Goal: Navigation & Orientation: Find specific page/section

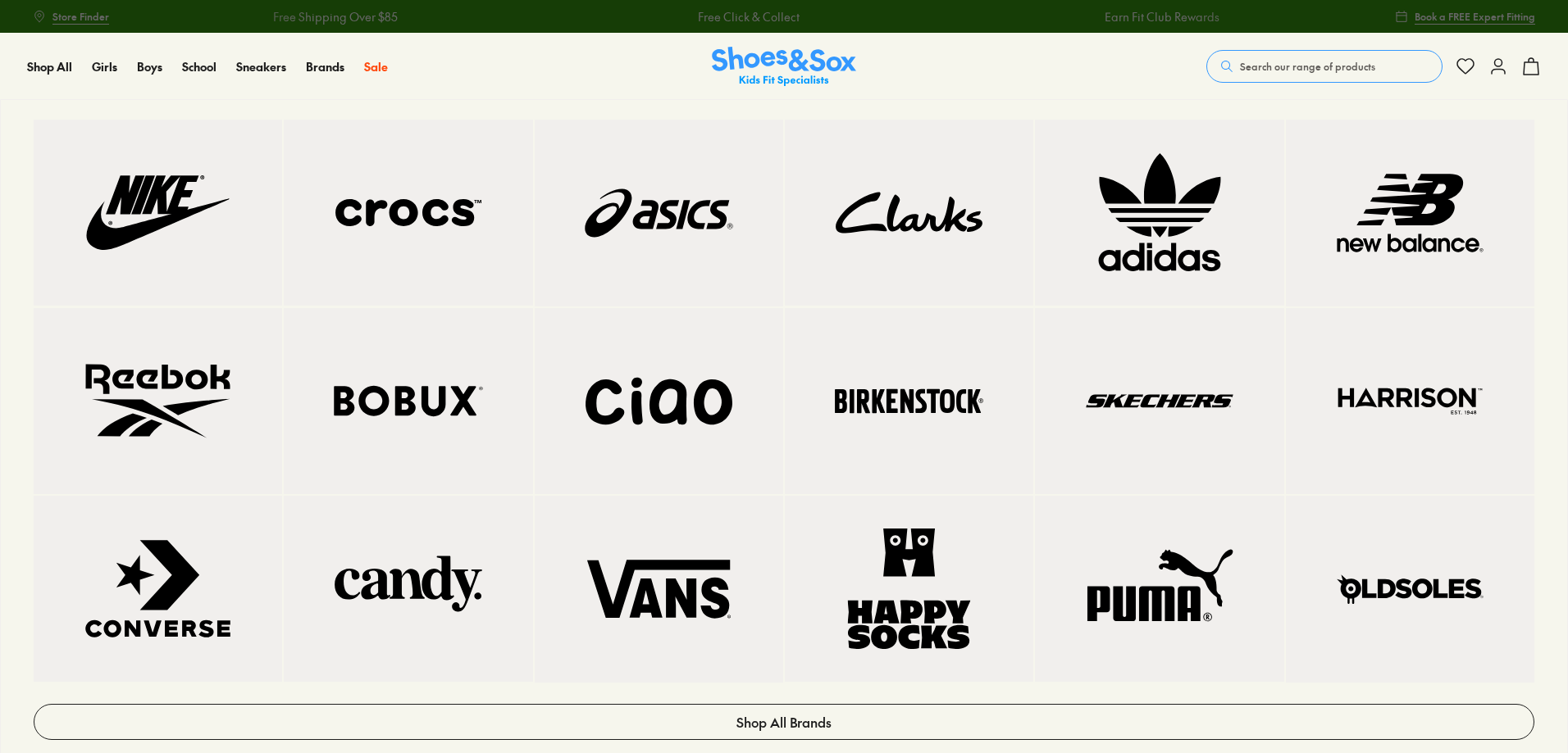
click at [1138, 402] on img at bounding box center [1158, 402] width 183 height 120
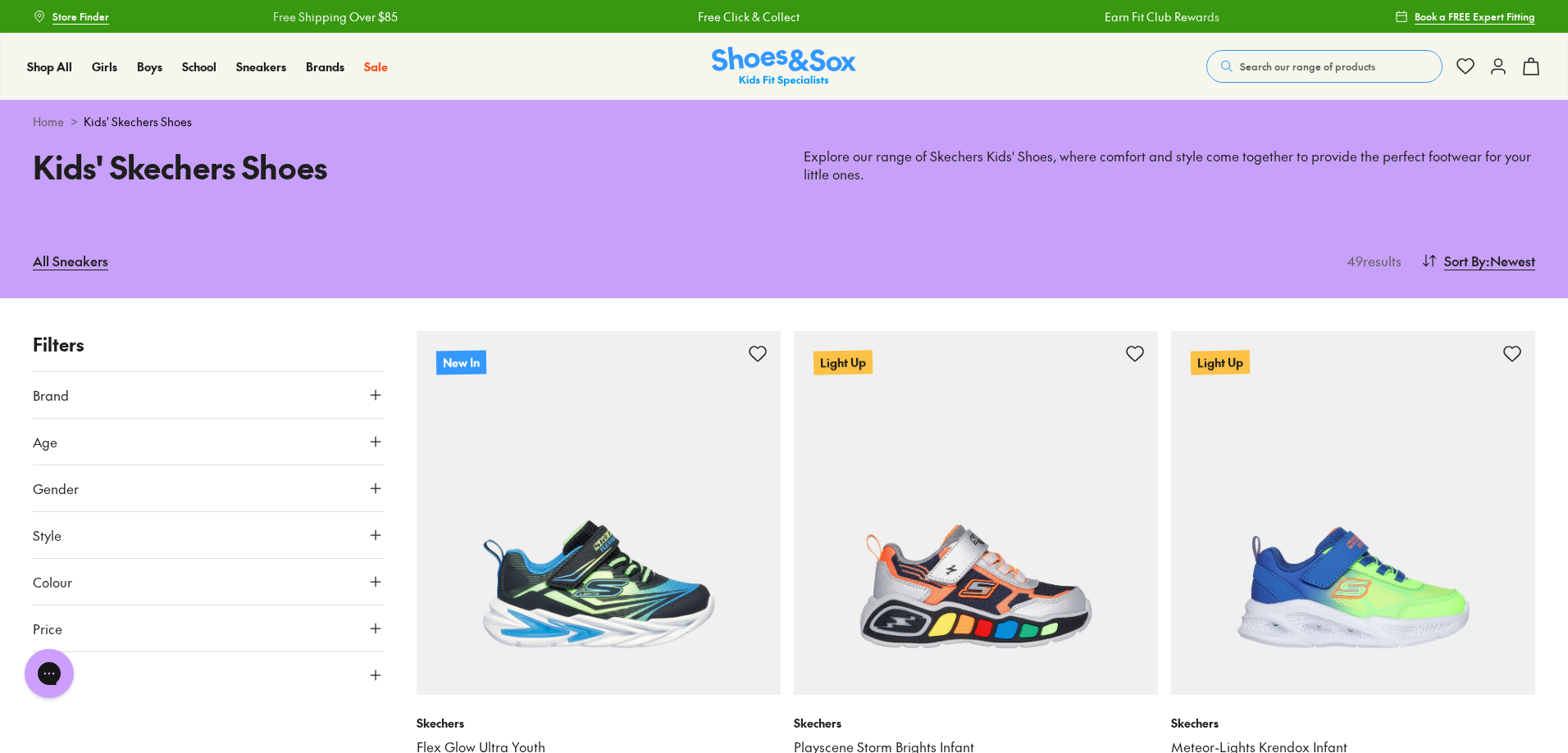
click at [375, 581] on use at bounding box center [375, 582] width 10 height 10
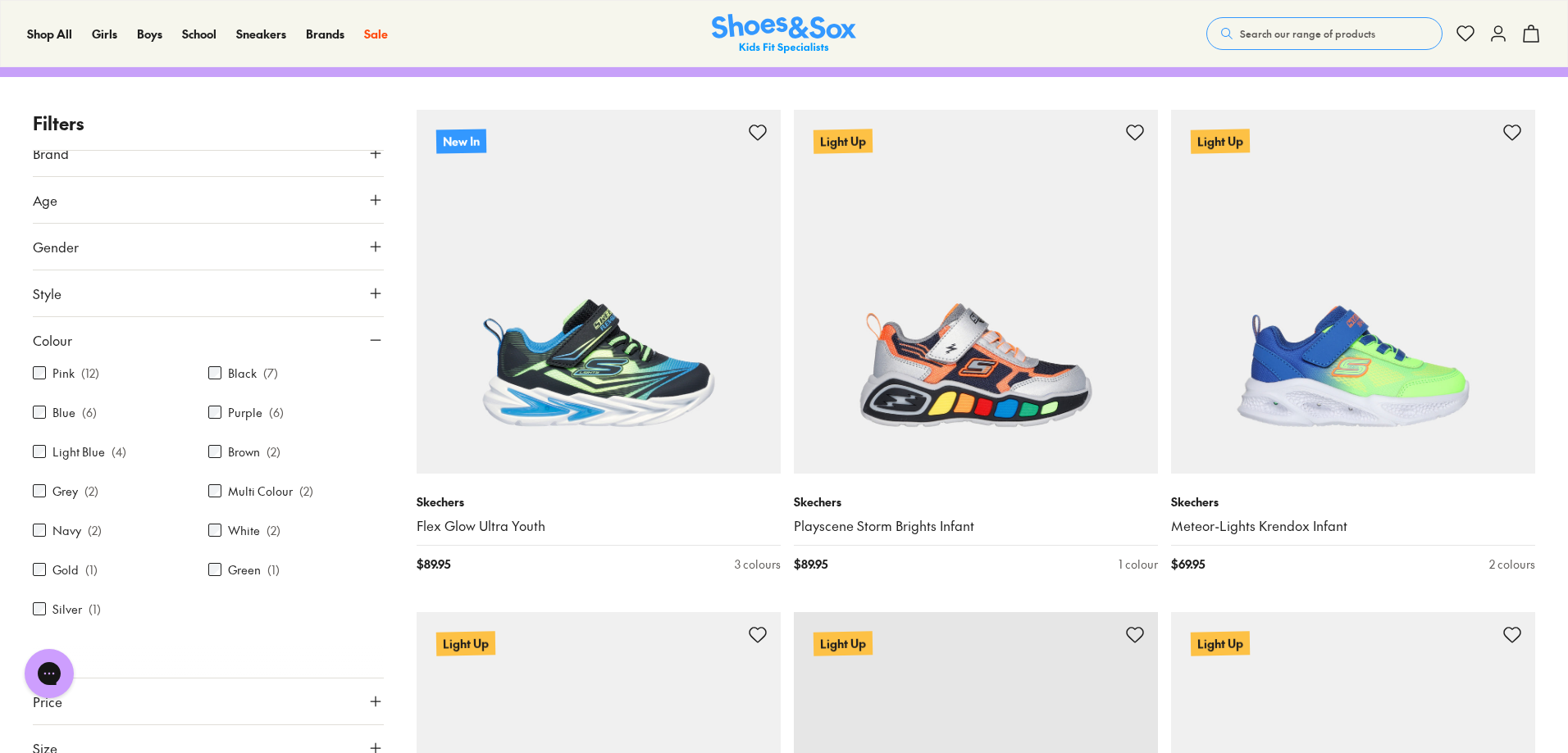
scroll to position [225, 0]
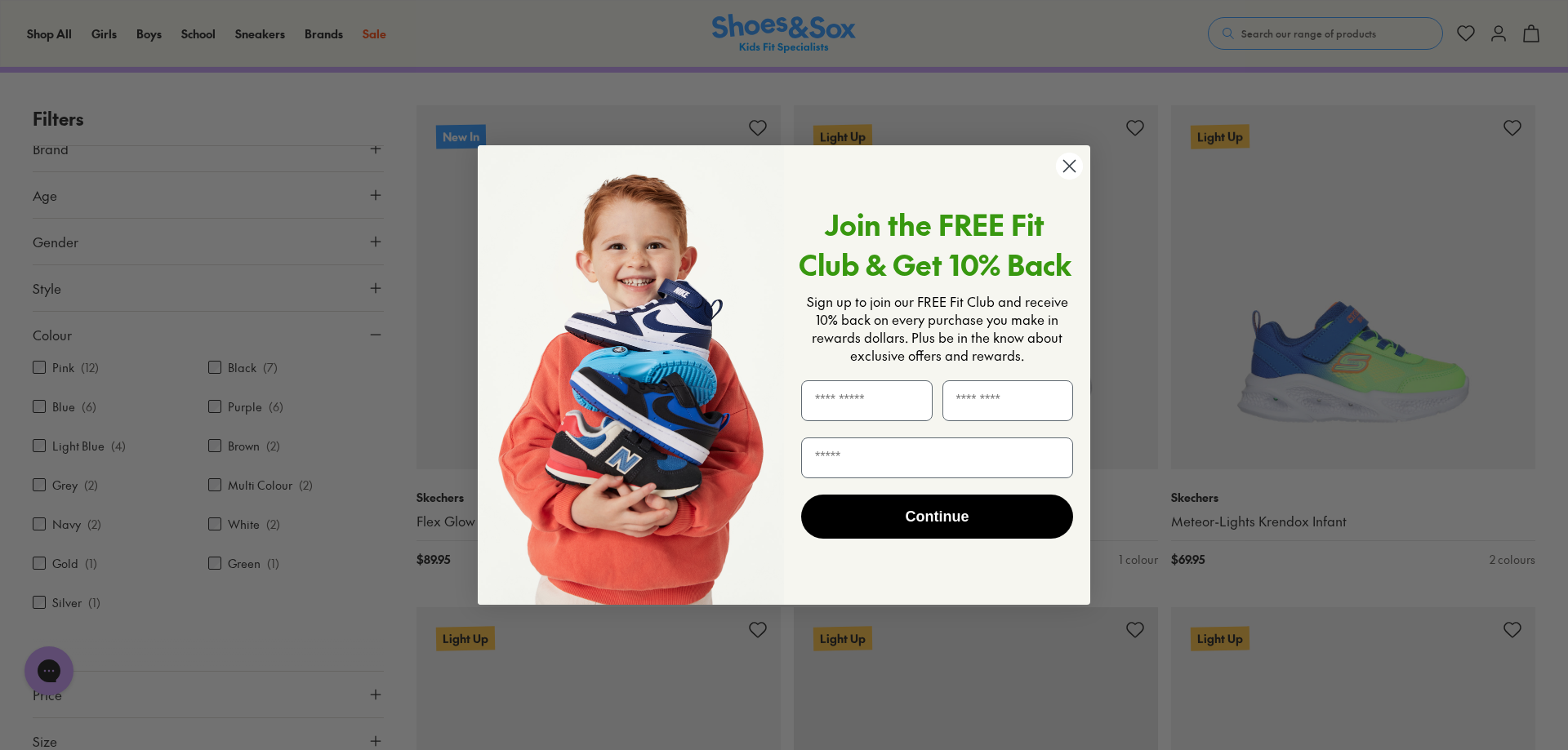
click at [1064, 164] on circle "Close dialog" at bounding box center [1069, 165] width 27 height 27
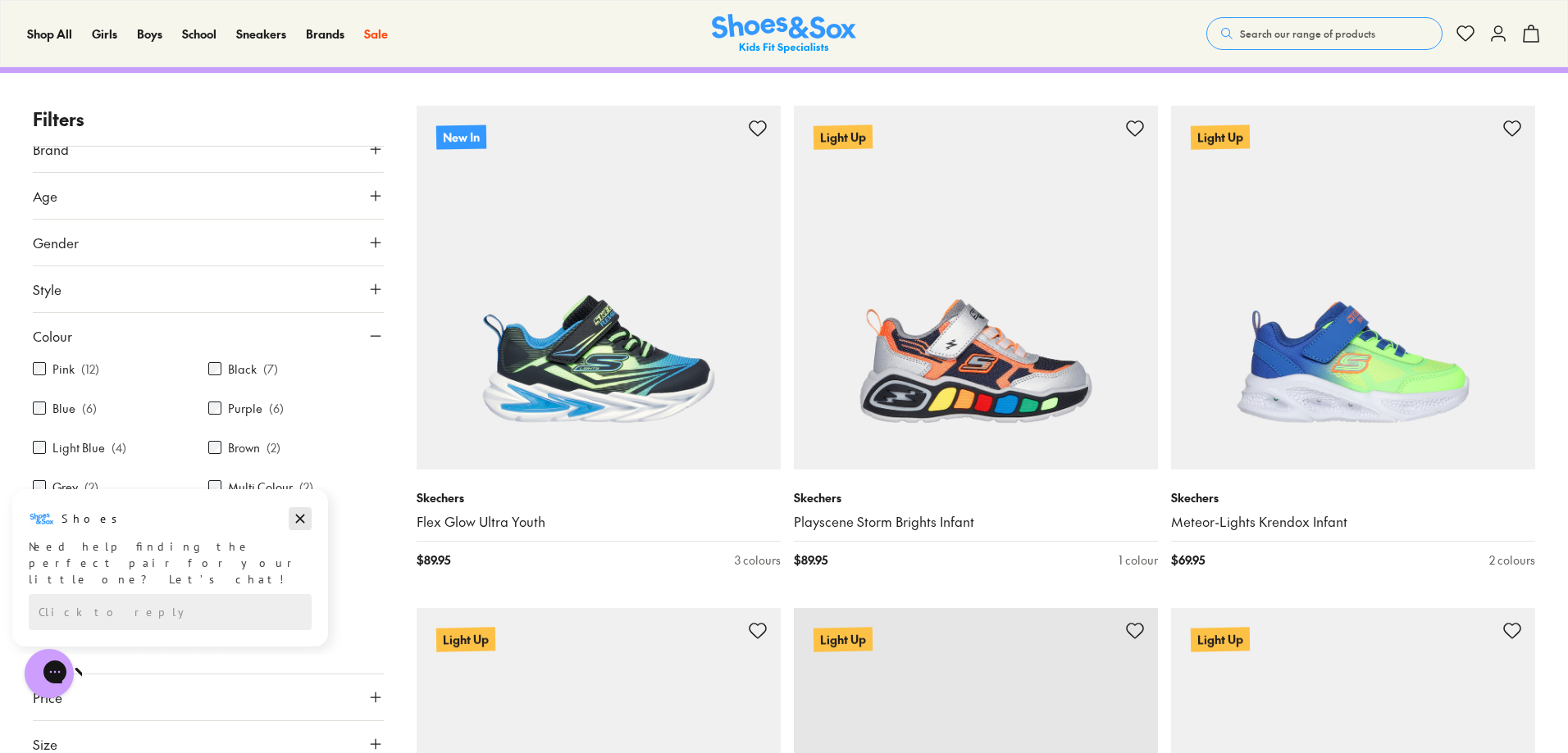
click at [297, 520] on icon "Dismiss campaign" at bounding box center [300, 519] width 9 height 9
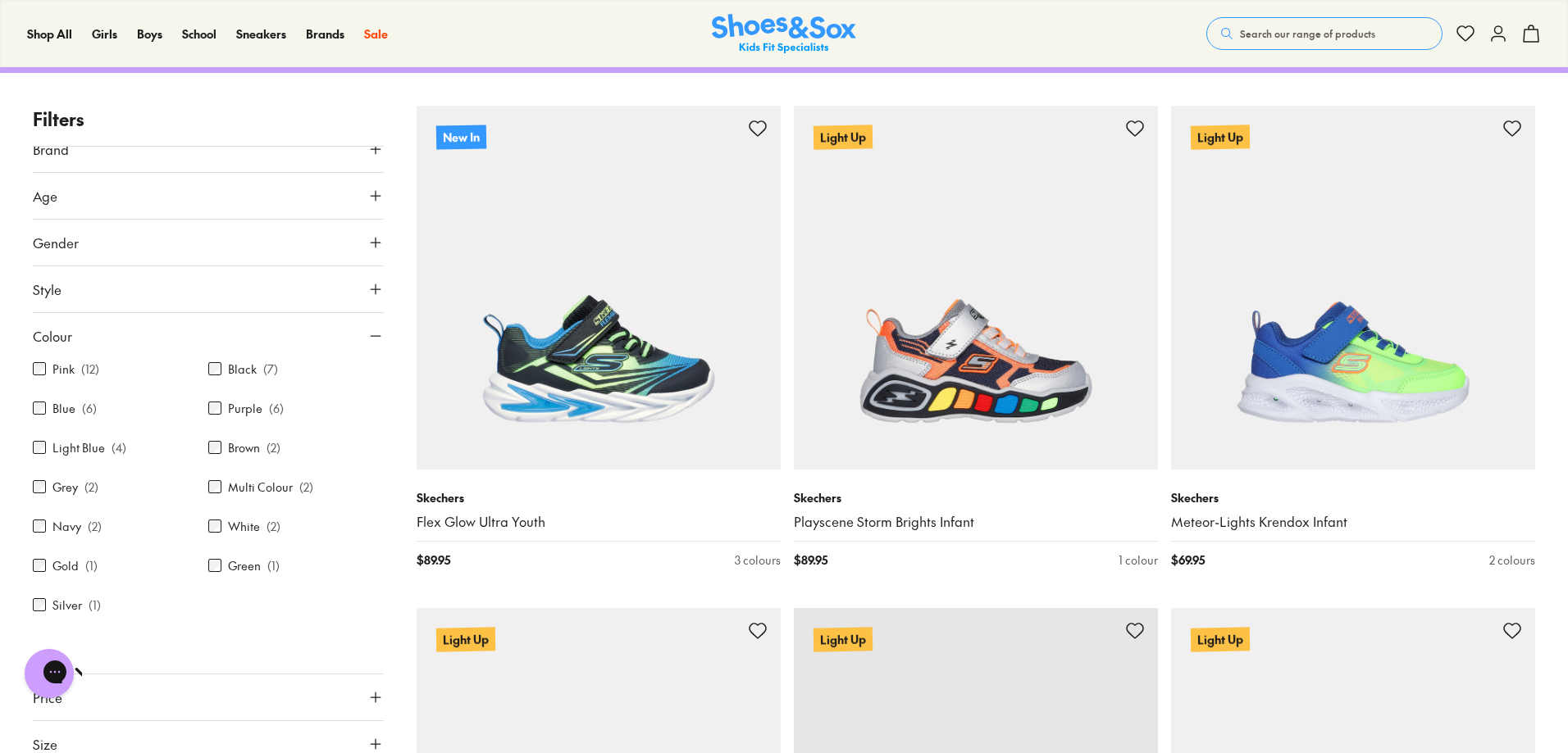
click at [367, 335] on icon at bounding box center [375, 336] width 17 height 17
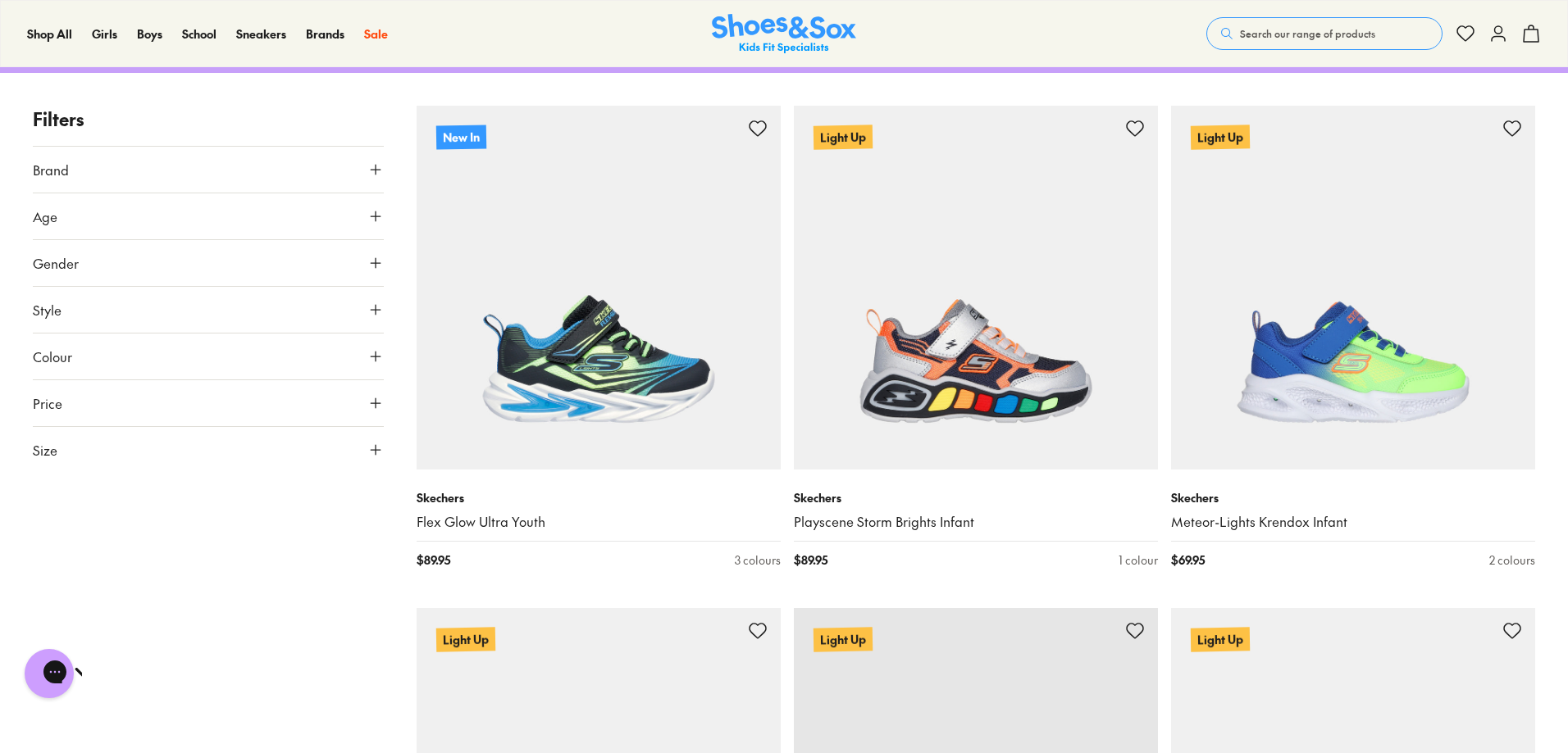
scroll to position [0, 0]
click at [372, 168] on icon at bounding box center [375, 170] width 17 height 17
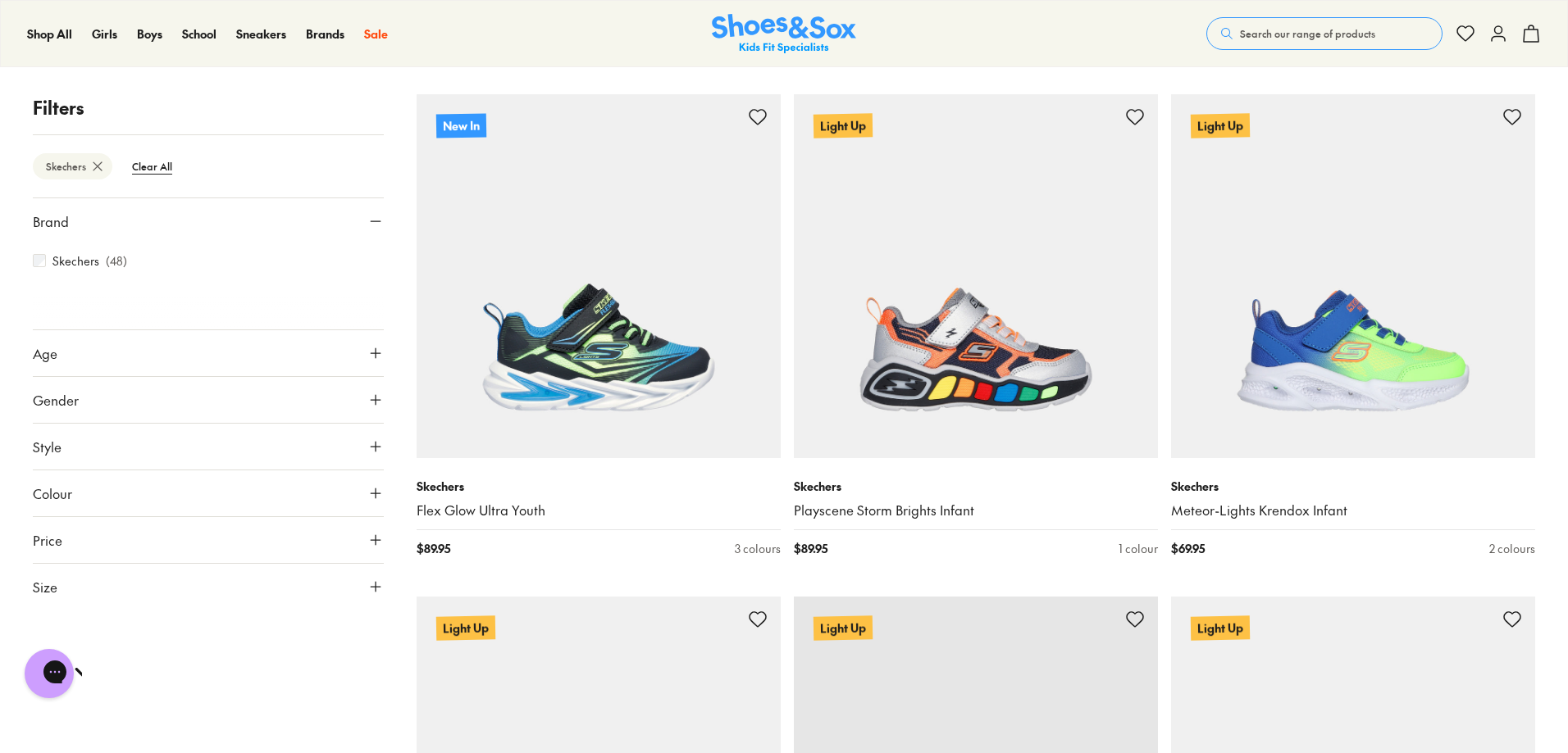
scroll to position [240, 0]
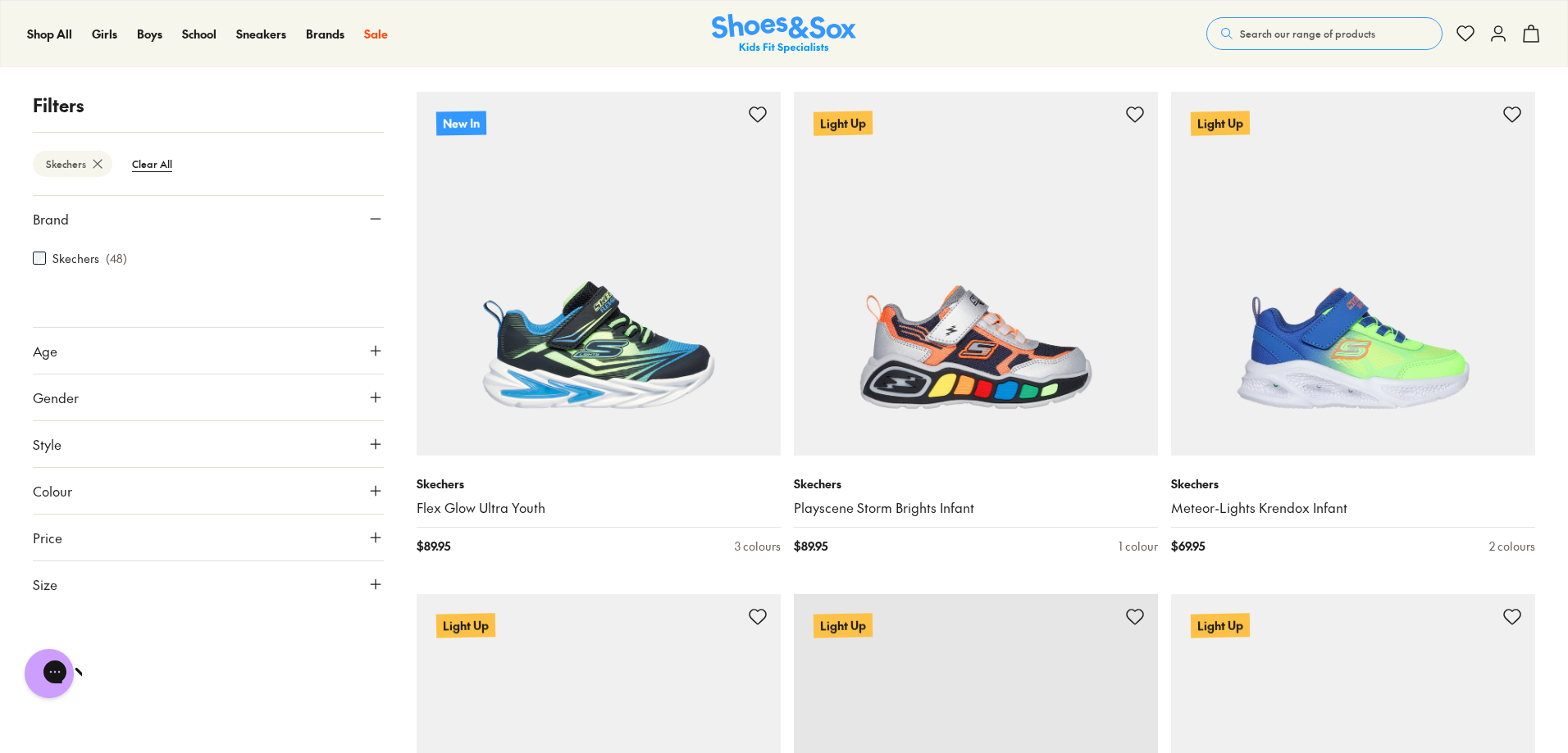
click at [370, 489] on icon at bounding box center [375, 490] width 17 height 17
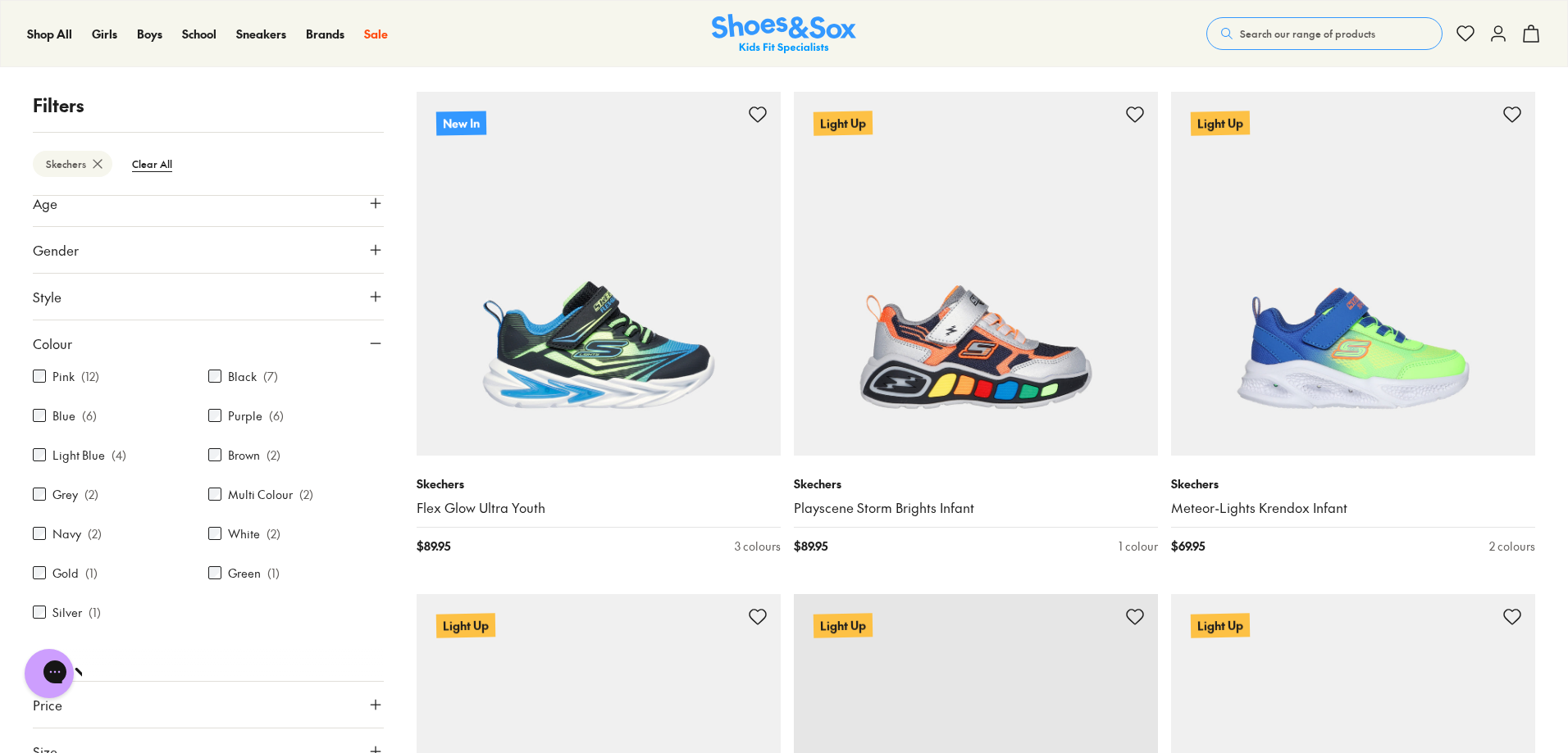
scroll to position [164, 0]
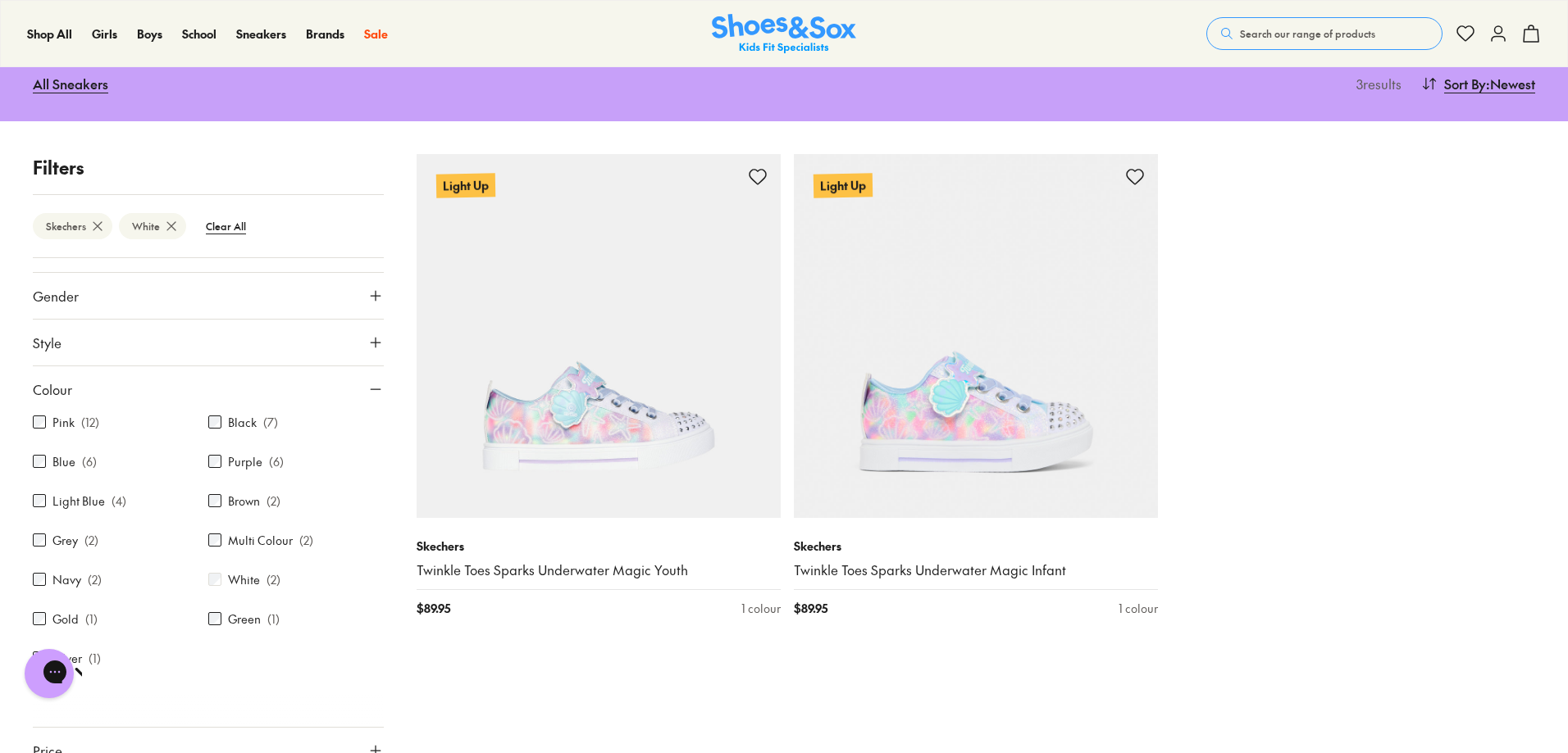
scroll to position [173, 0]
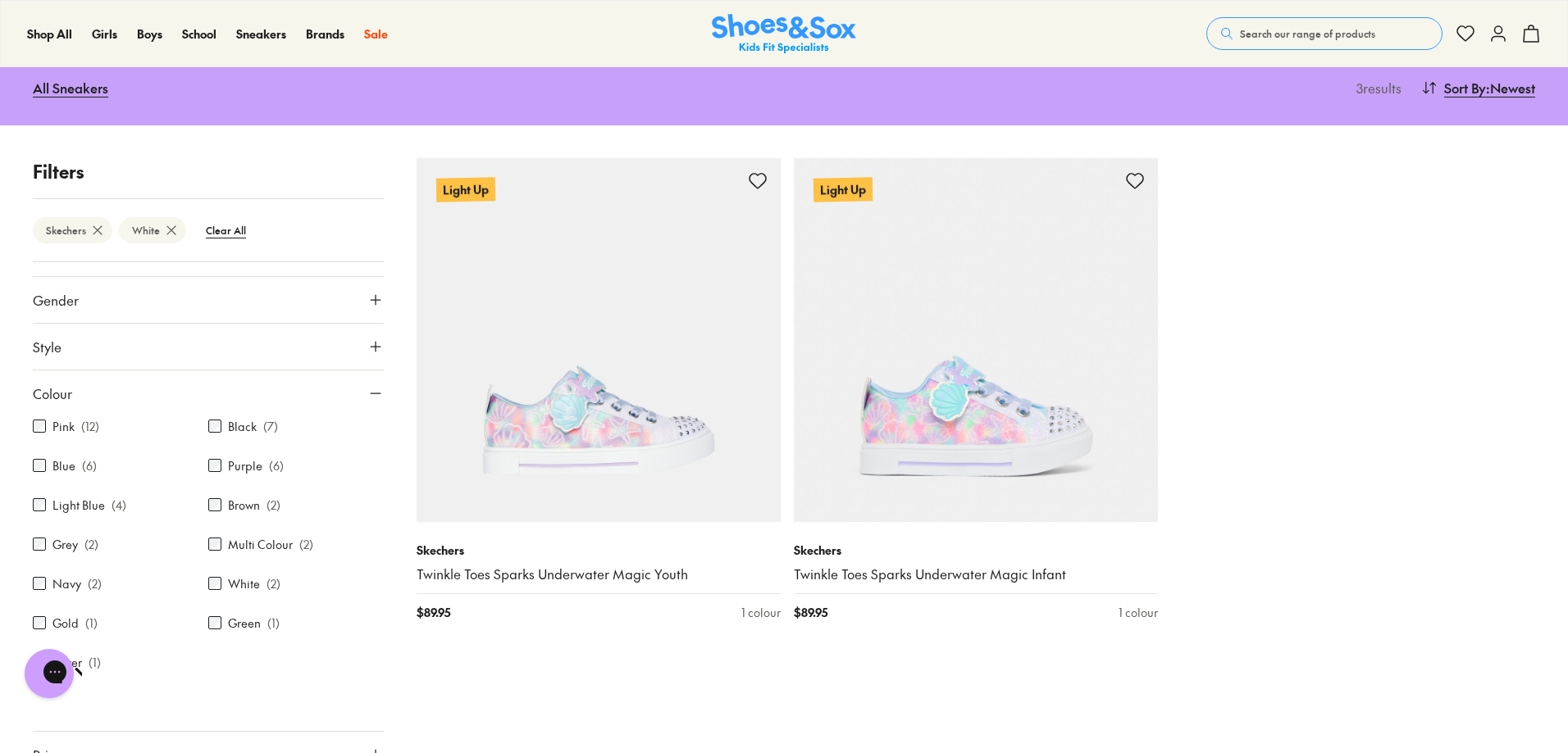
click at [163, 229] on icon at bounding box center [171, 230] width 17 height 17
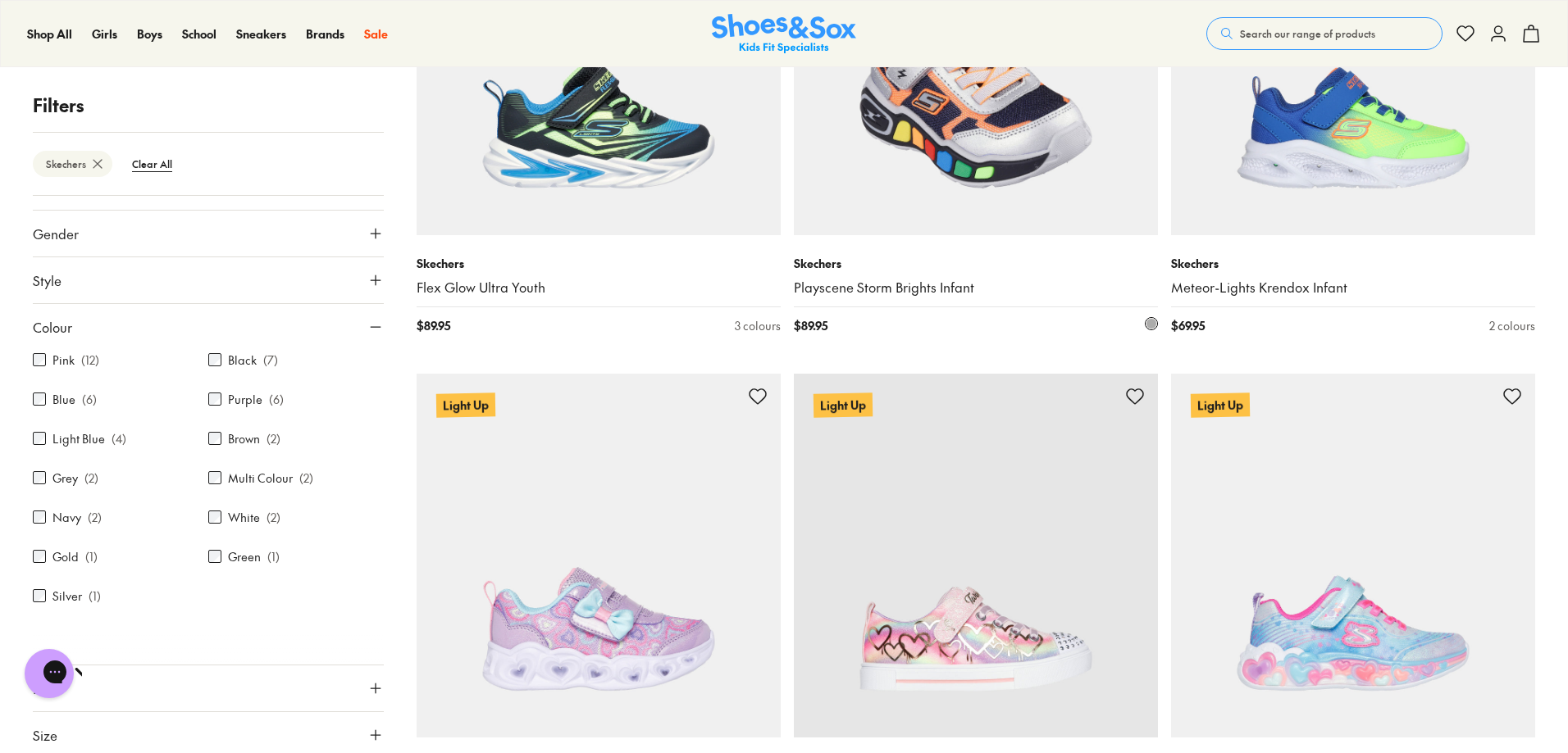
scroll to position [255, 0]
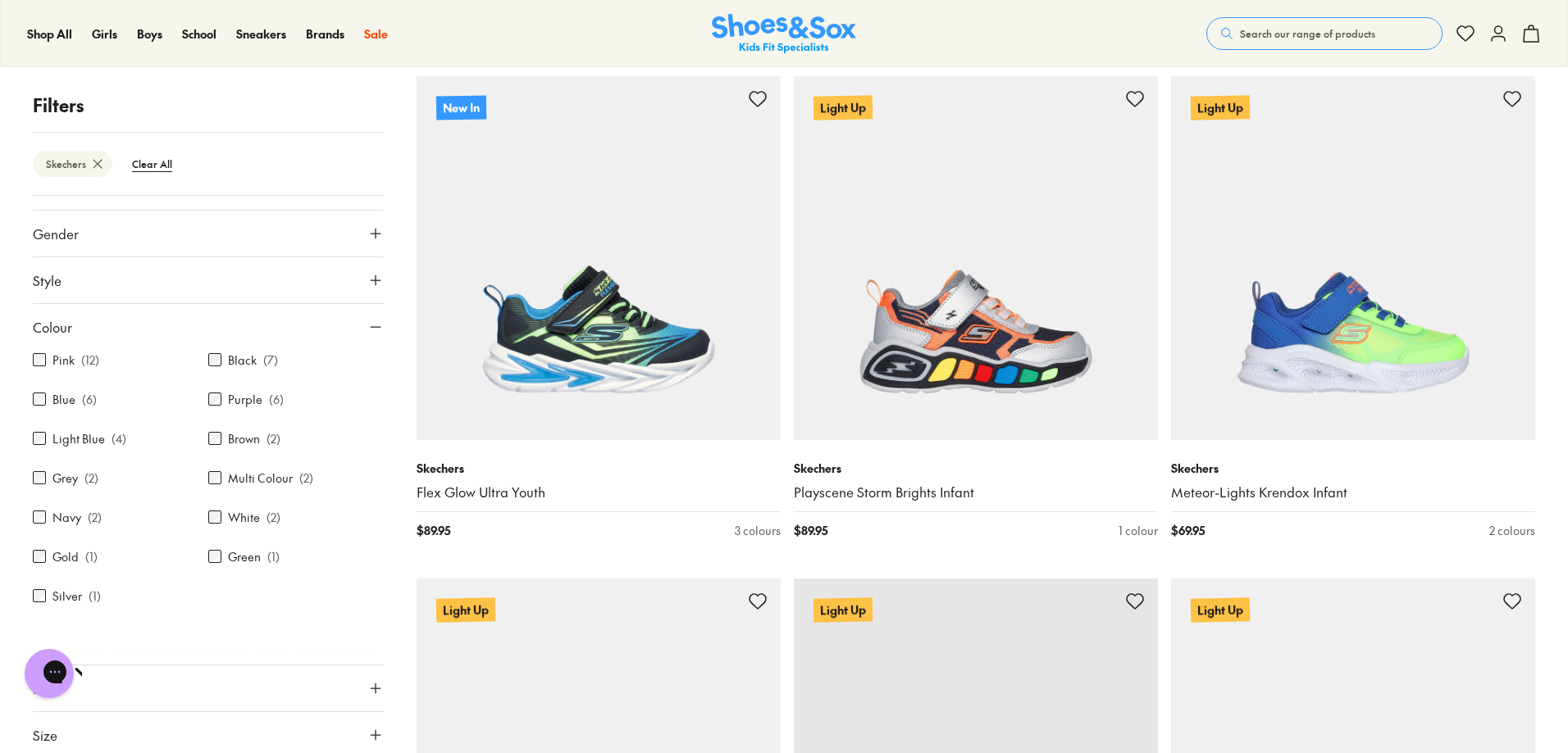
click at [367, 231] on icon at bounding box center [375, 233] width 17 height 17
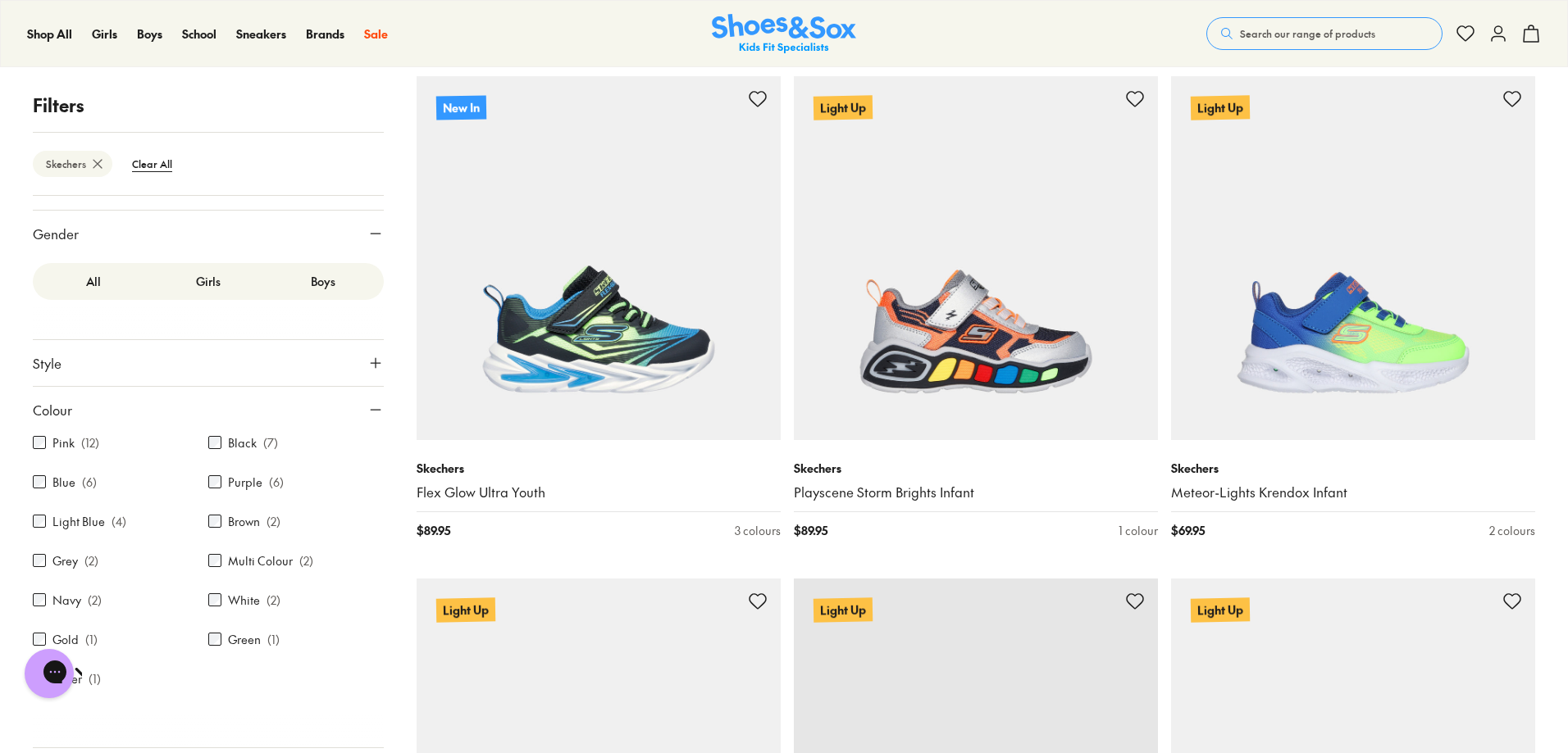
click at [367, 231] on icon at bounding box center [375, 233] width 17 height 17
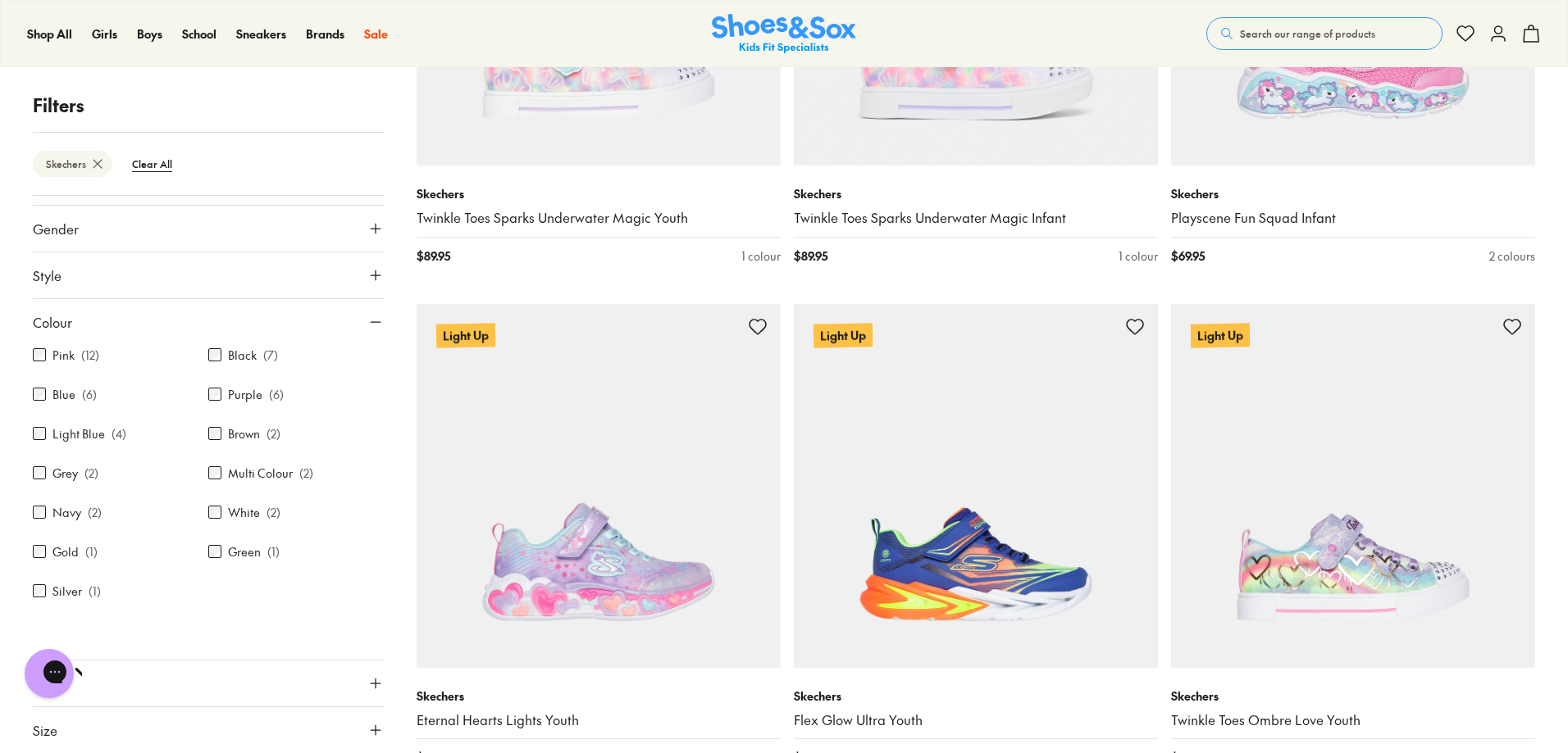
scroll to position [0, 0]
click at [369, 322] on icon at bounding box center [375, 322] width 17 height 17
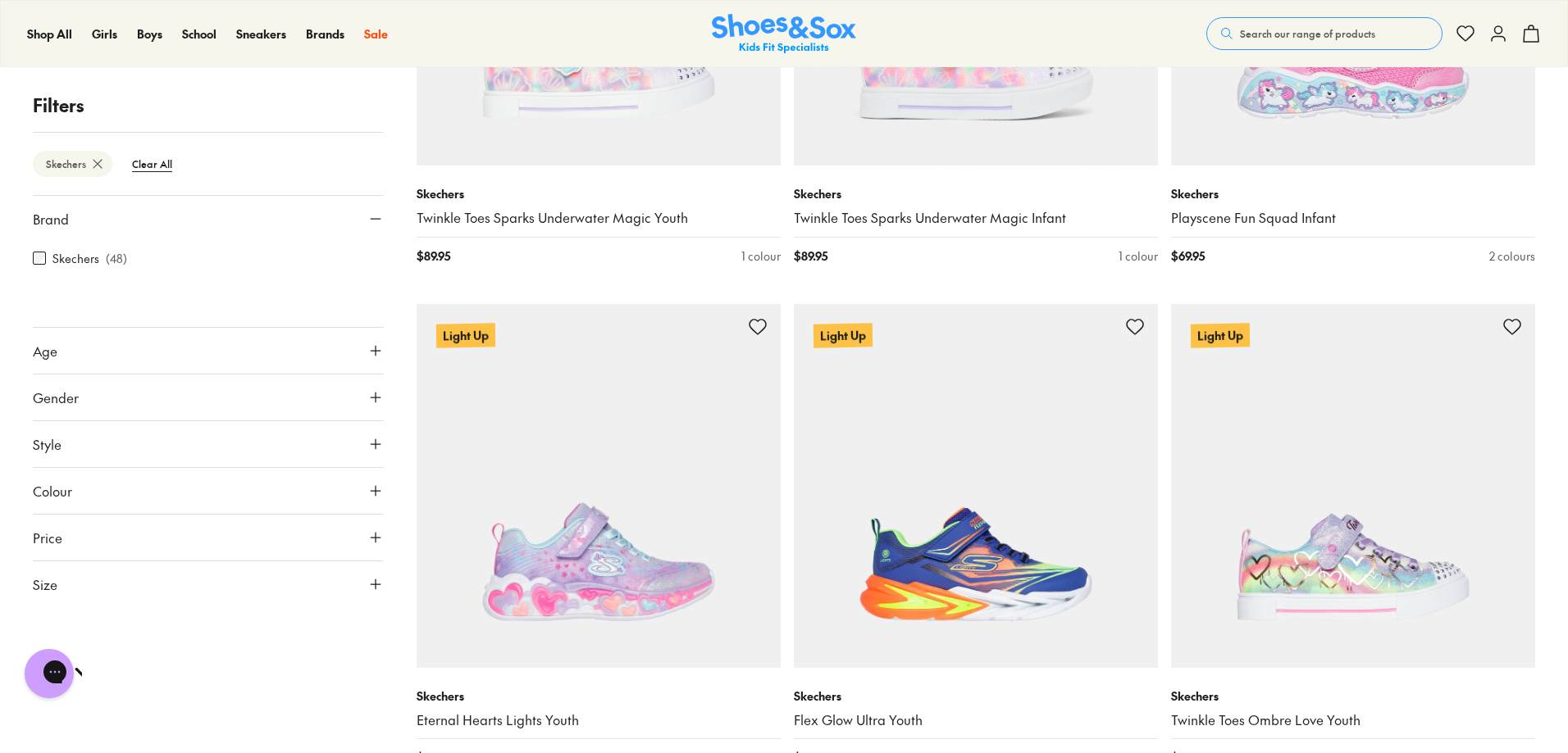
click at [376, 442] on icon at bounding box center [375, 444] width 17 height 17
click at [375, 583] on use at bounding box center [375, 584] width 10 height 10
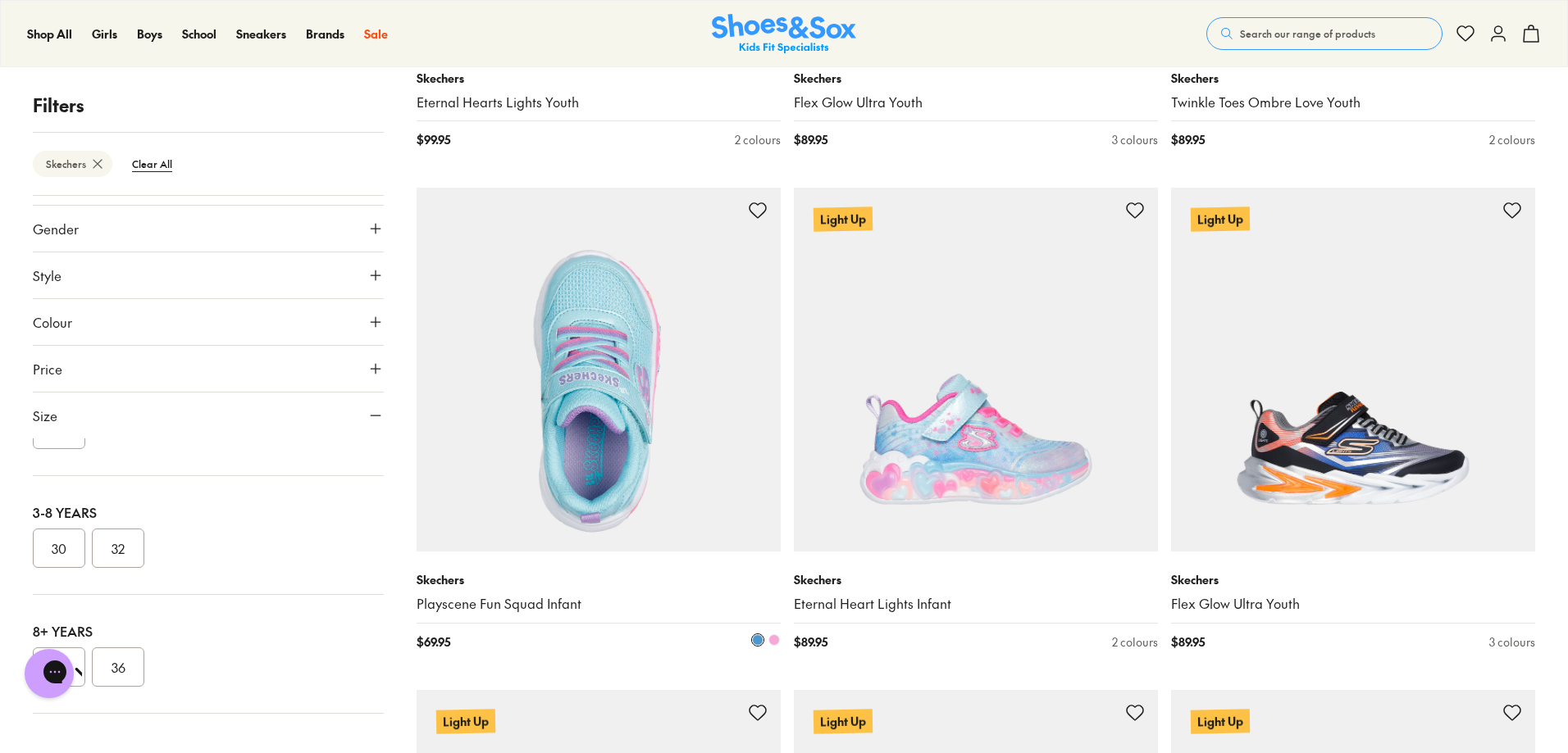
scroll to position [3677, 0]
